Goal: Task Accomplishment & Management: Use online tool/utility

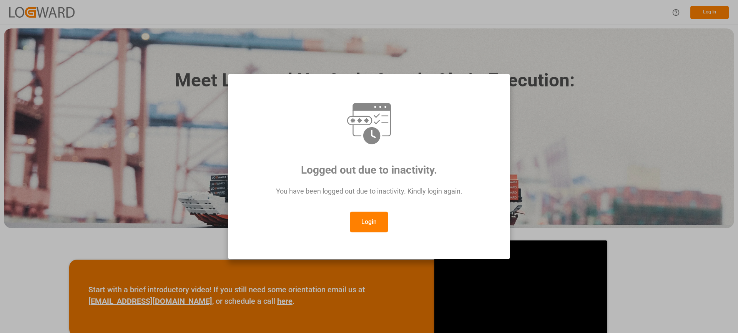
click at [384, 225] on button "Login" at bounding box center [369, 222] width 38 height 21
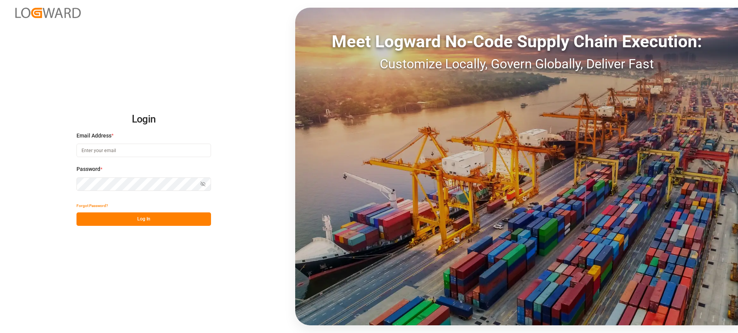
type input "[EMAIL_ADDRESS][PERSON_NAME][DOMAIN_NAME]"
click at [163, 215] on button "Log In" at bounding box center [144, 219] width 135 height 13
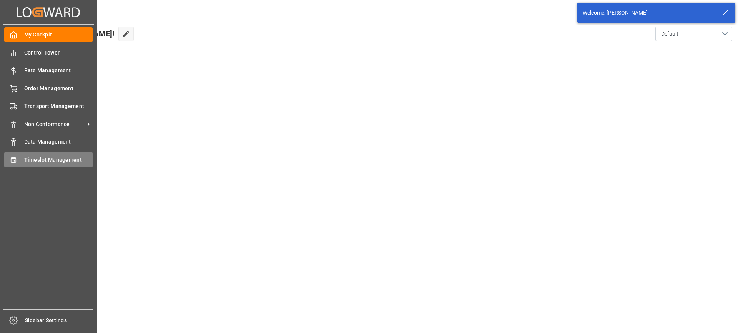
click at [18, 157] on div "Timeslot Management Timeslot Management" at bounding box center [48, 159] width 88 height 15
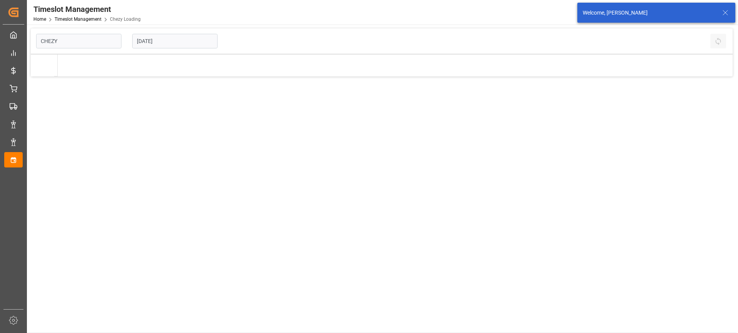
type input "Chezy Loading"
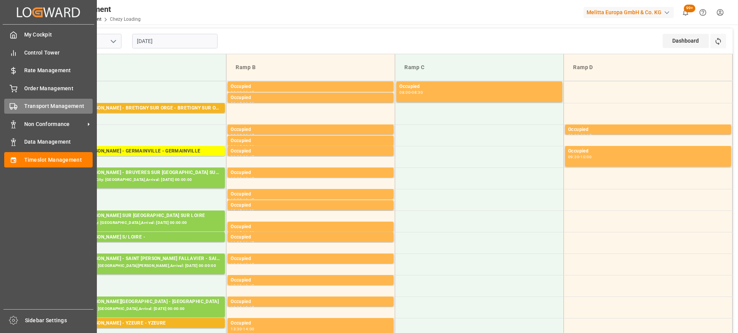
click at [18, 105] on div "Transport Management Transport Management" at bounding box center [48, 106] width 88 height 15
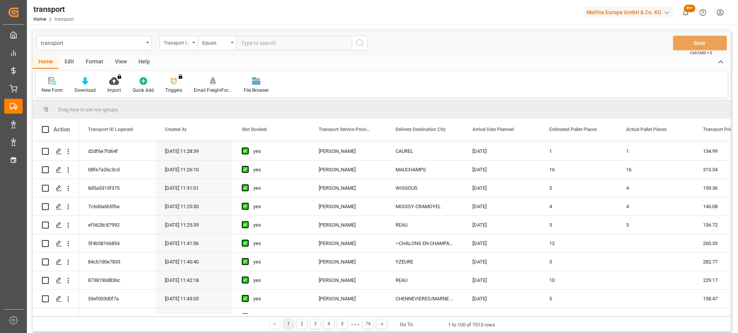
scroll to position [269, 0]
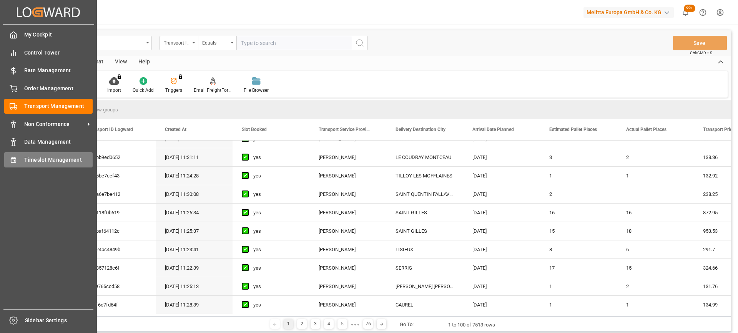
click at [18, 162] on div "Timeslot Management Timeslot Management" at bounding box center [48, 159] width 88 height 15
